Goal: Information Seeking & Learning: Learn about a topic

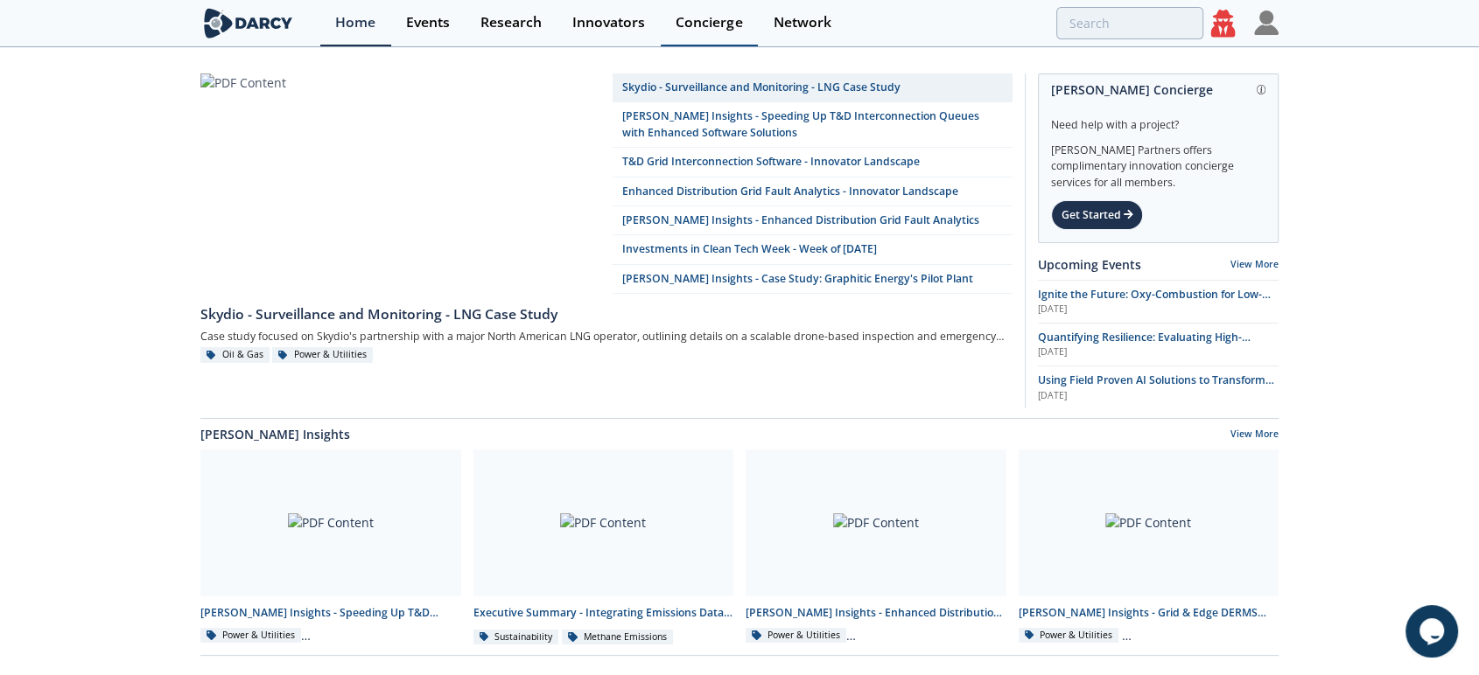
click at [706, 25] on div "Concierge" at bounding box center [708, 23] width 66 height 14
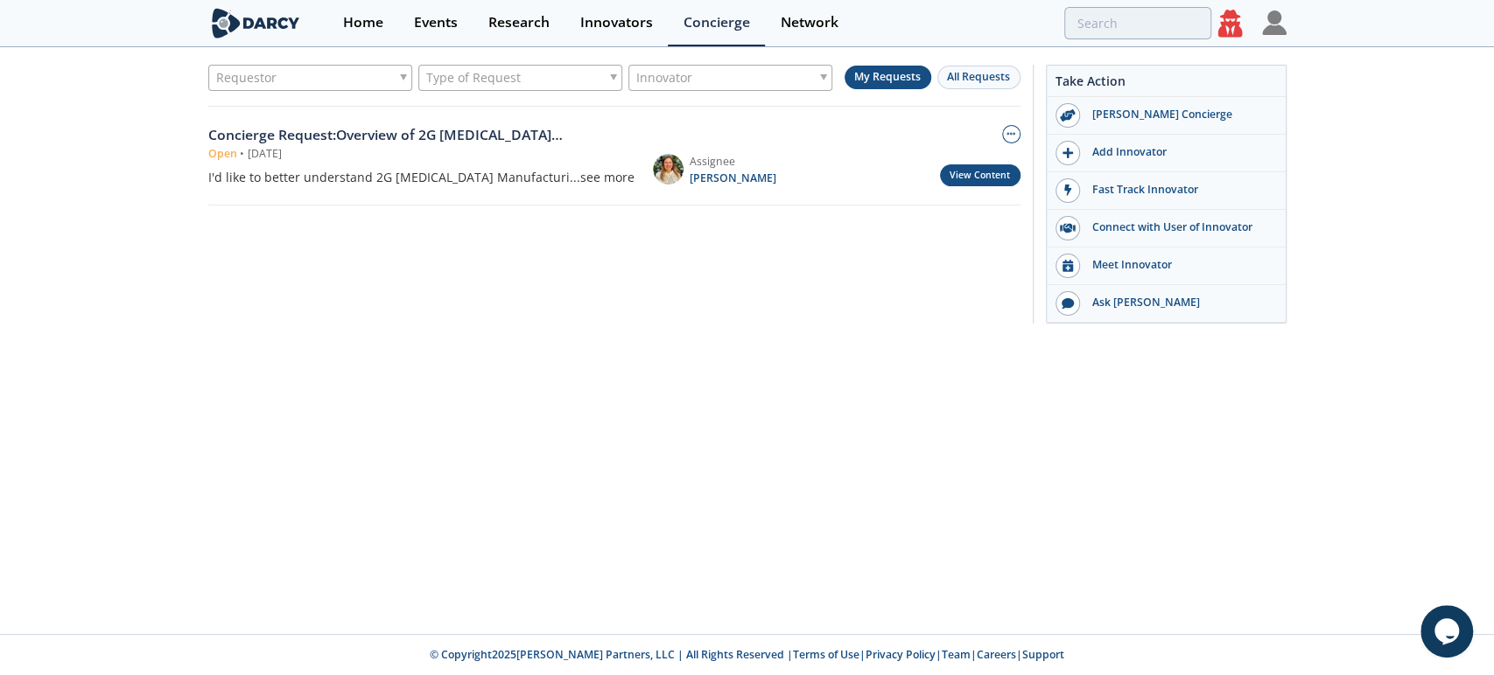
click at [978, 178] on link "View Content" at bounding box center [980, 175] width 80 height 22
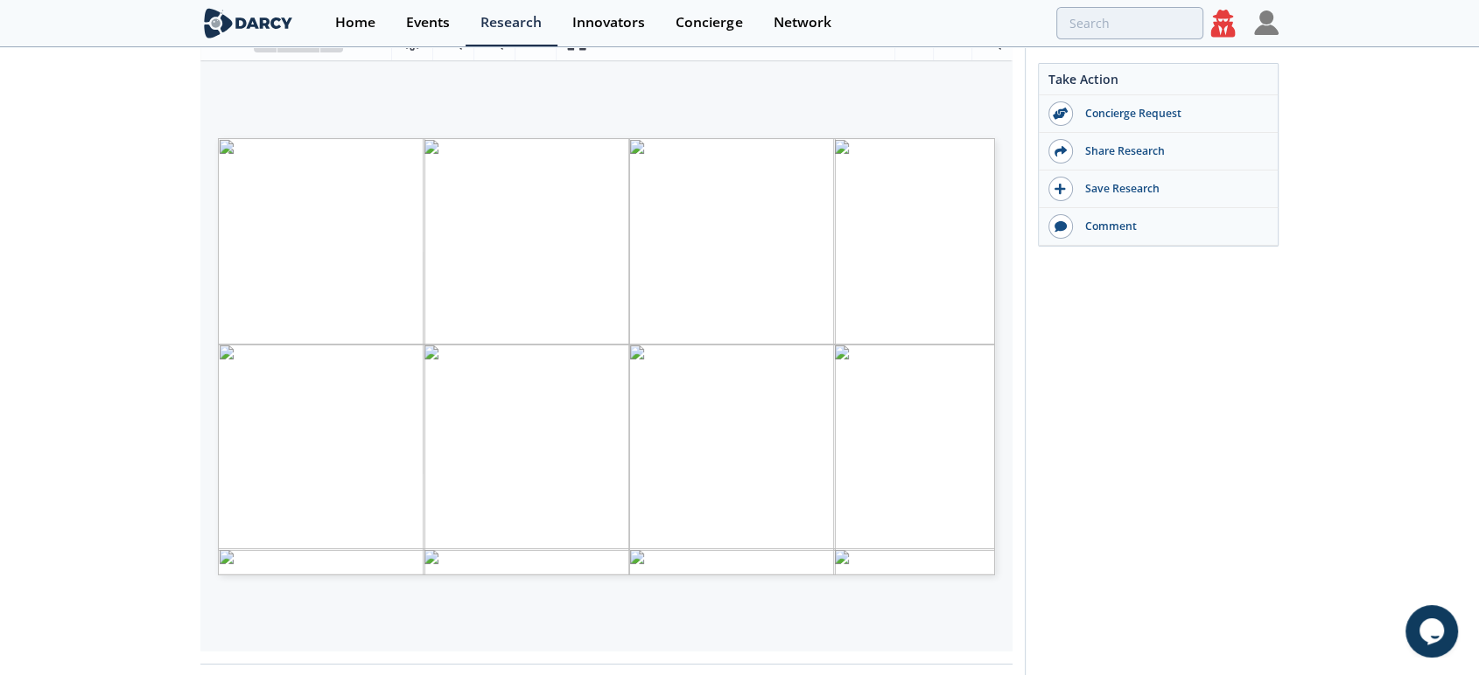
scroll to position [291, 0]
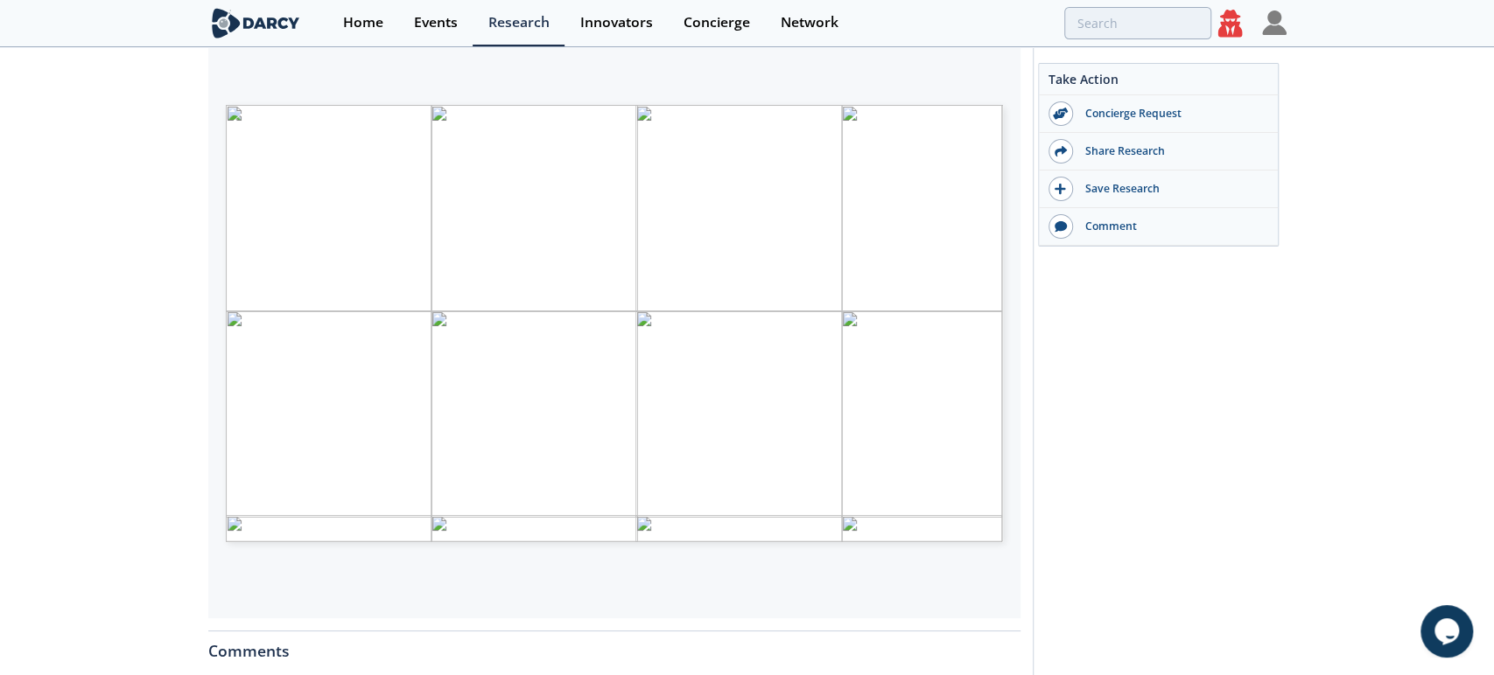
type input "2"
type input "3"
type input "8"
type input "10"
type input "11"
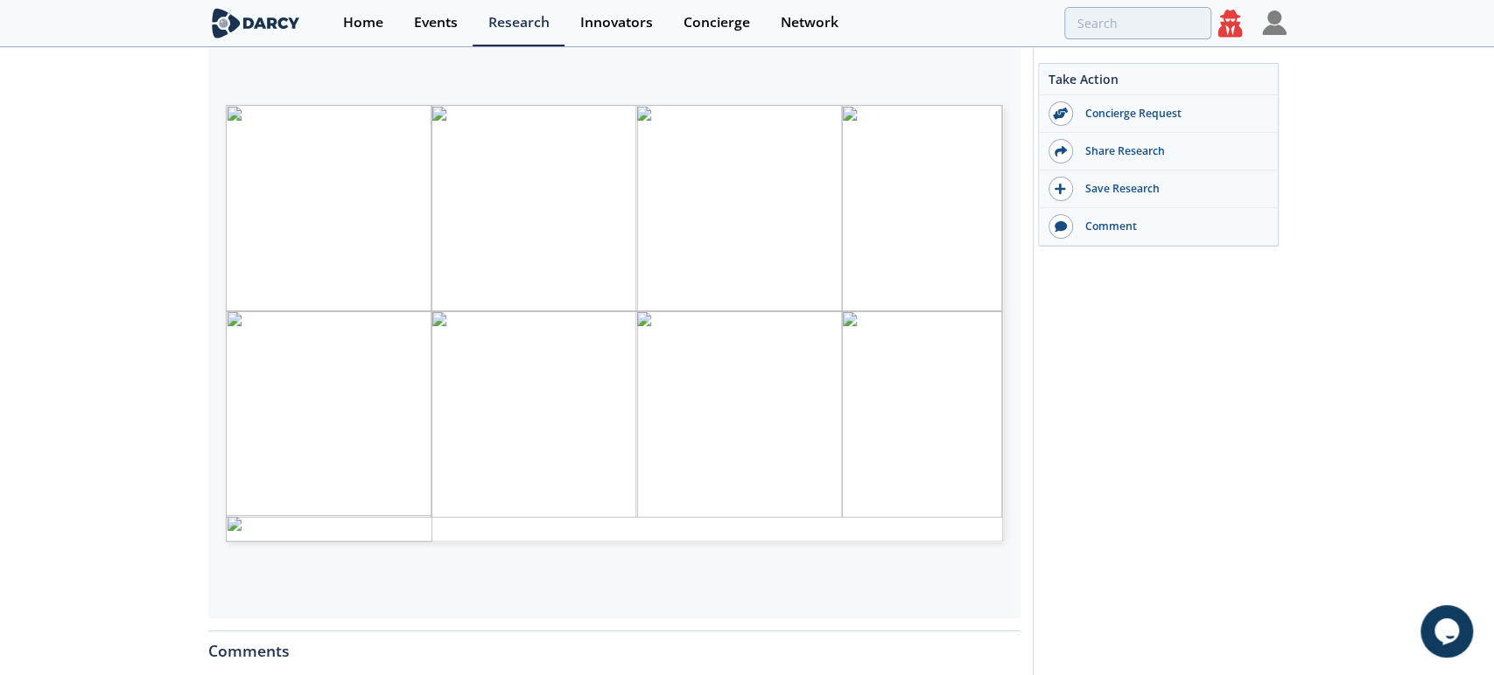
type input "15"
type input "18"
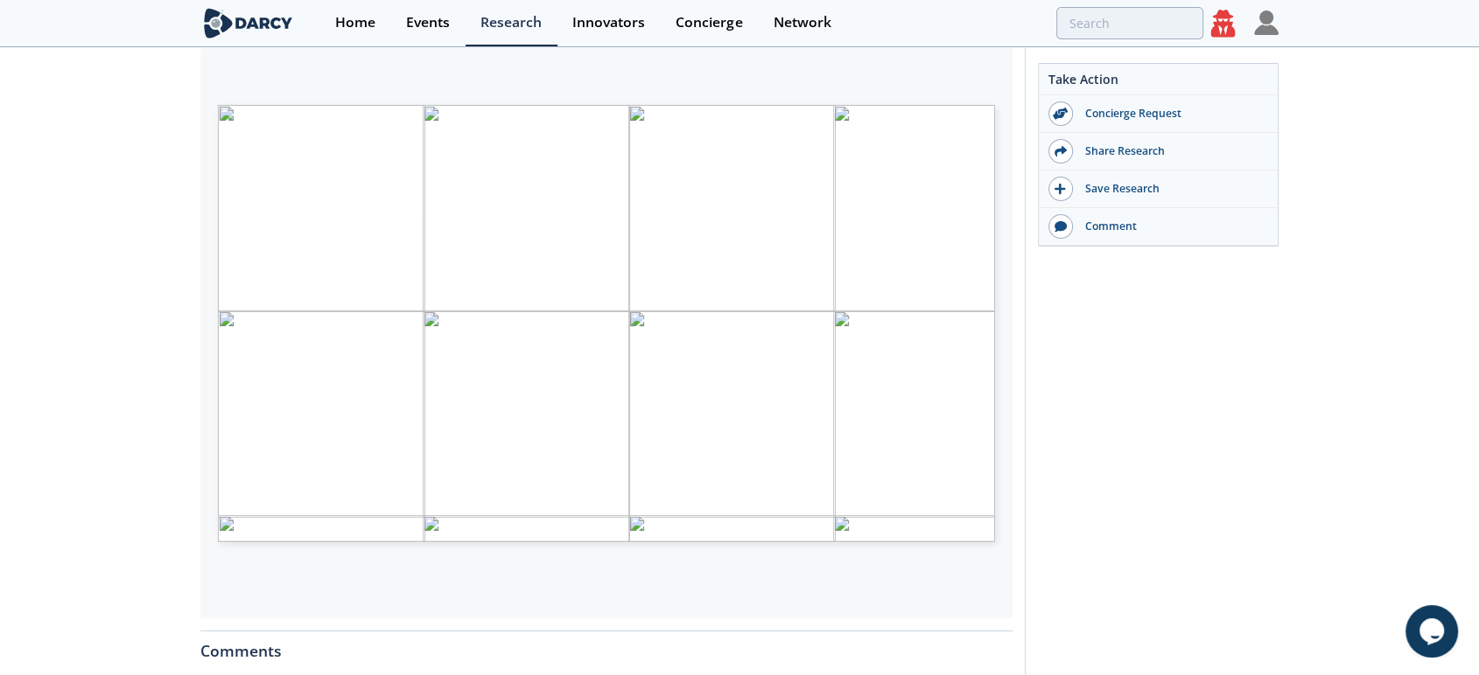
click at [1228, 13] on icon at bounding box center [1222, 23] width 24 height 27
